Goal: Task Accomplishment & Management: Use online tool/utility

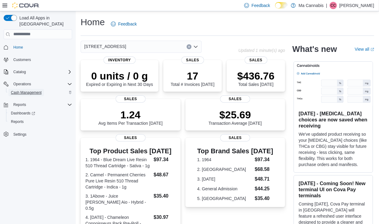
click at [39, 90] on span "Cash Management" at bounding box center [26, 92] width 31 height 5
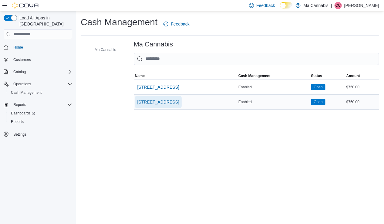
click at [155, 103] on span "[STREET_ADDRESS]" at bounding box center [158, 102] width 42 height 6
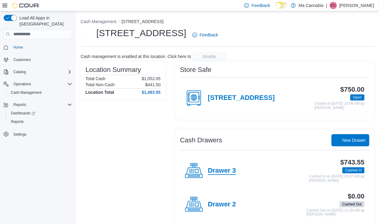
click at [229, 167] on h4 "Drawer 3" at bounding box center [222, 171] width 28 height 8
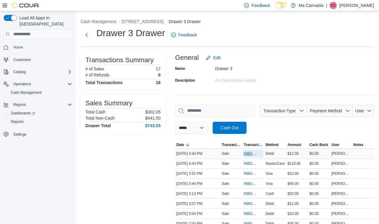
click at [246, 152] on span "INBGCP-114341" at bounding box center [250, 153] width 13 height 5
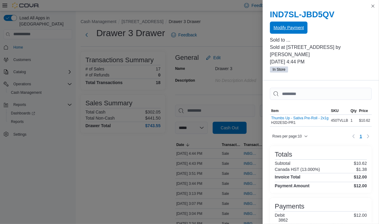
click at [300, 32] on span "Modify Payment" at bounding box center [289, 28] width 30 height 12
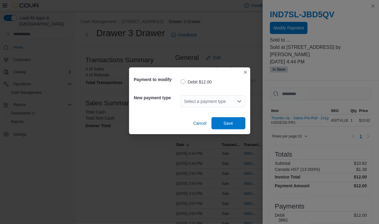
click at [222, 100] on div "Select a payment type" at bounding box center [213, 101] width 65 height 12
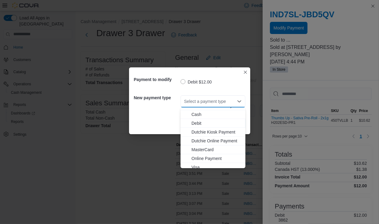
scroll to position [18, 0]
click at [214, 162] on span "Visa" at bounding box center [217, 164] width 50 height 6
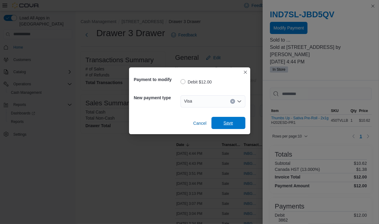
click at [234, 126] on span "Save" at bounding box center [228, 123] width 27 height 12
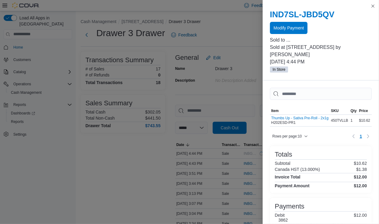
scroll to position [0, 0]
